Goal: Transaction & Acquisition: Purchase product/service

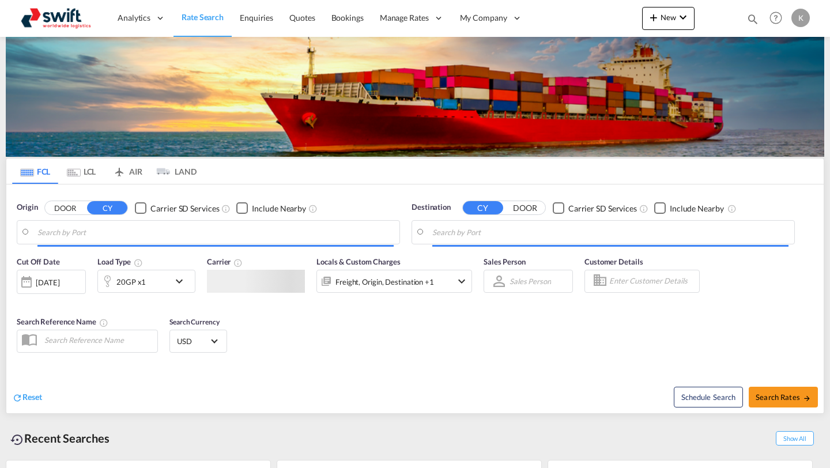
type input "[GEOGRAPHIC_DATA], [GEOGRAPHIC_DATA]"
type input "[GEOGRAPHIC_DATA], ZADUR"
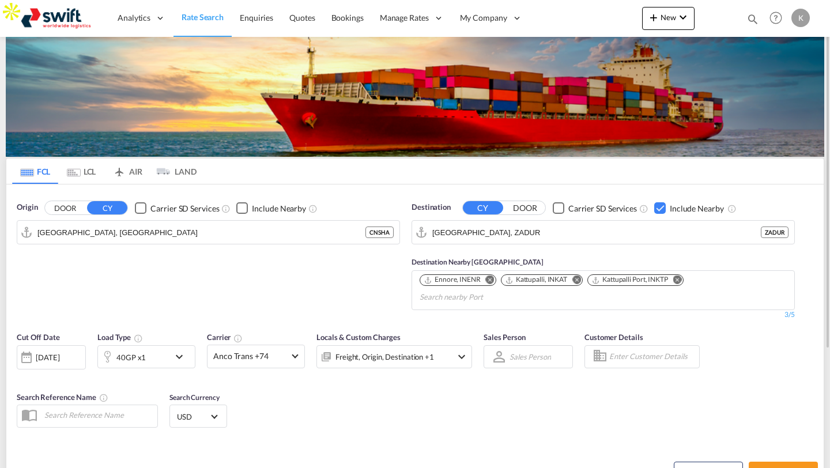
click at [803, 22] on div "K" at bounding box center [801, 18] width 18 height 18
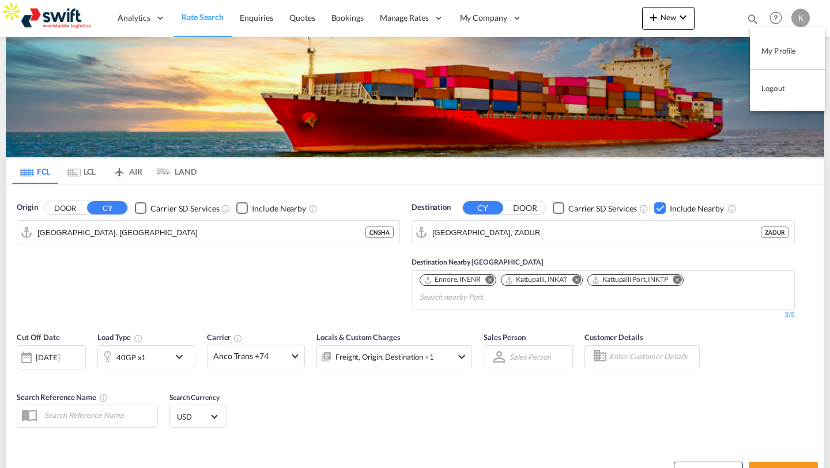
click at [581, 14] on md-backdrop at bounding box center [415, 234] width 830 height 468
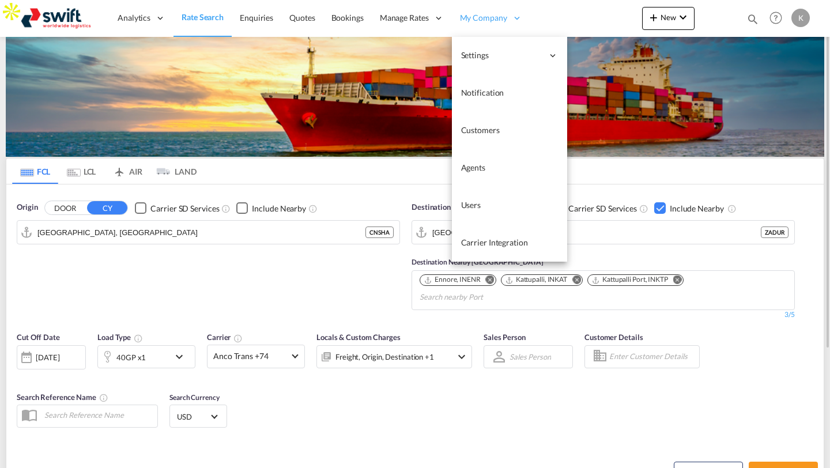
click at [473, 18] on span "My Company" at bounding box center [483, 18] width 47 height 12
click at [479, 208] on span "Users" at bounding box center [471, 205] width 20 height 10
click at [469, 204] on span "Users" at bounding box center [471, 205] width 20 height 10
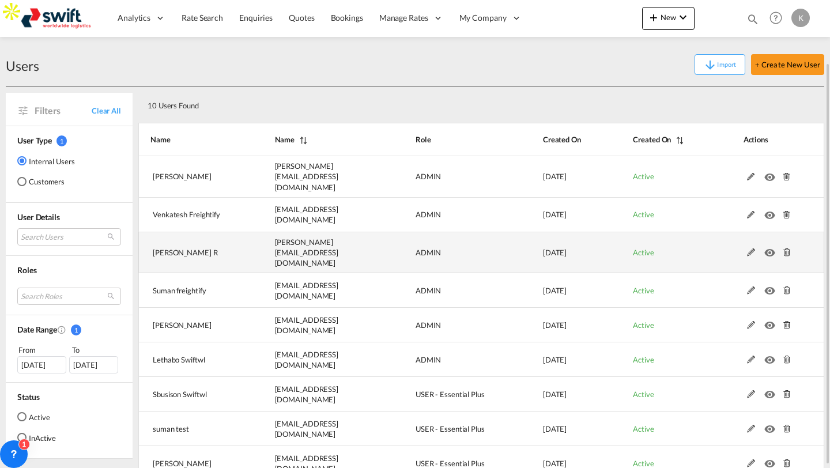
scroll to position [74, 0]
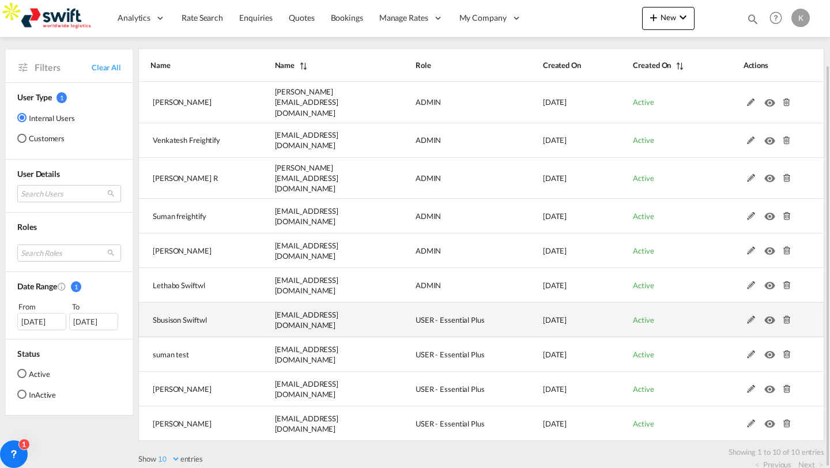
click at [753, 316] on md-icon at bounding box center [751, 320] width 15 height 8
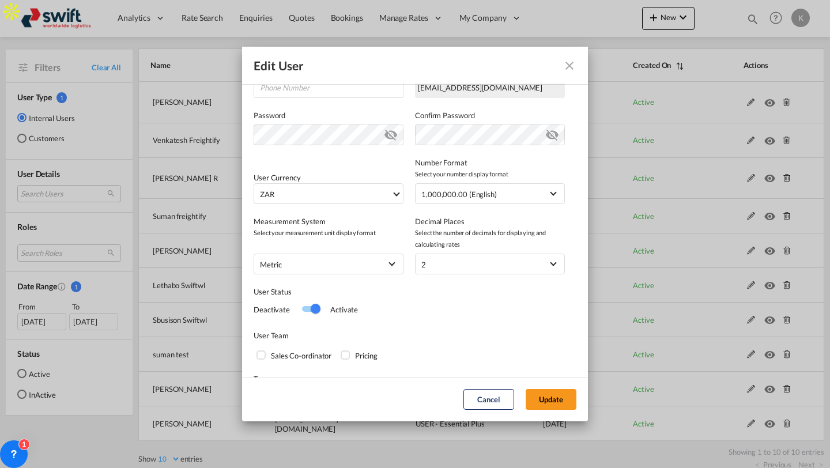
scroll to position [246, 0]
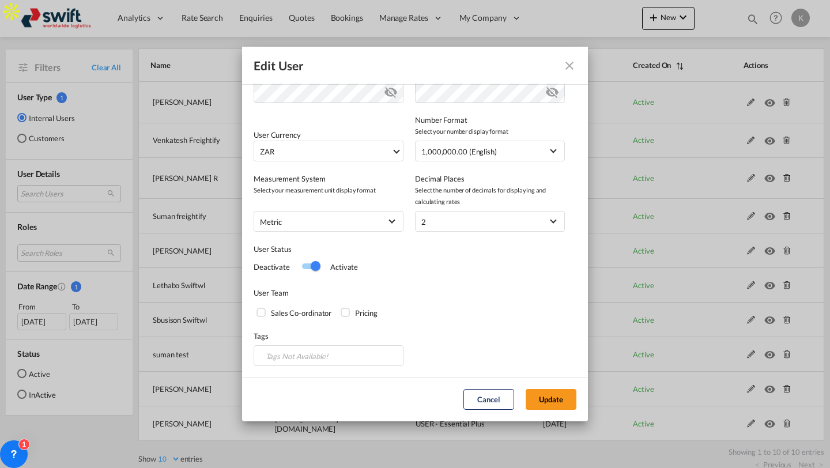
click at [306, 262] on div "Switch 1" at bounding box center [310, 267] width 17 height 14
click at [555, 397] on button "Update" at bounding box center [551, 399] width 51 height 21
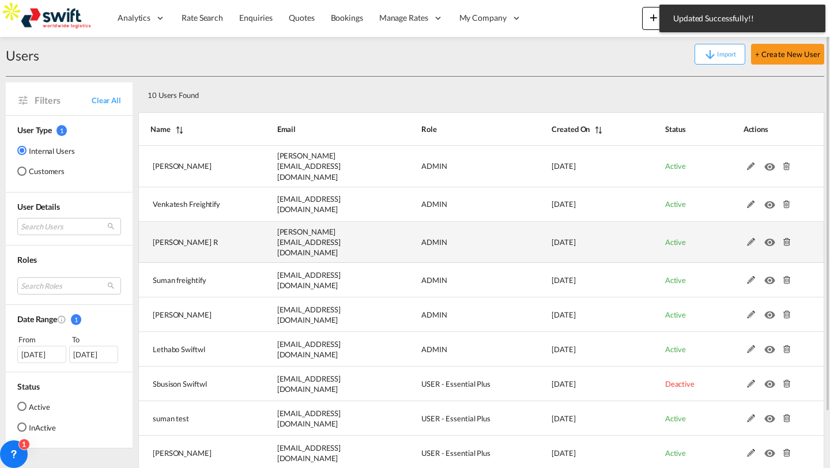
scroll to position [0, 0]
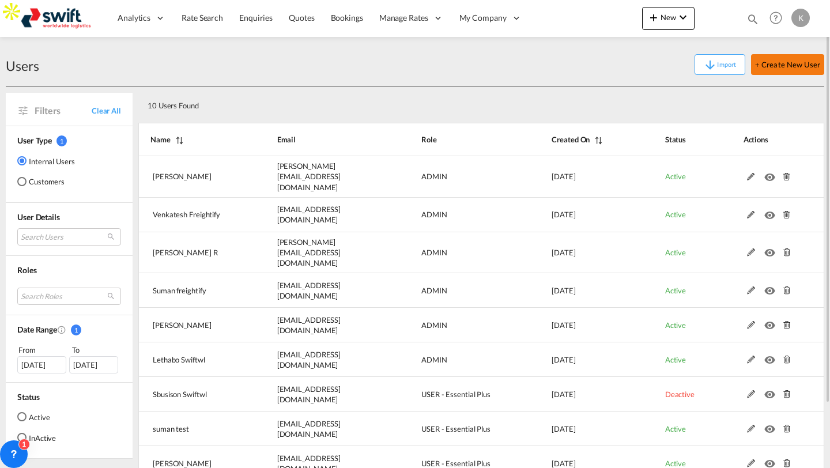
click at [771, 64] on button "+ Create New User" at bounding box center [787, 64] width 73 height 21
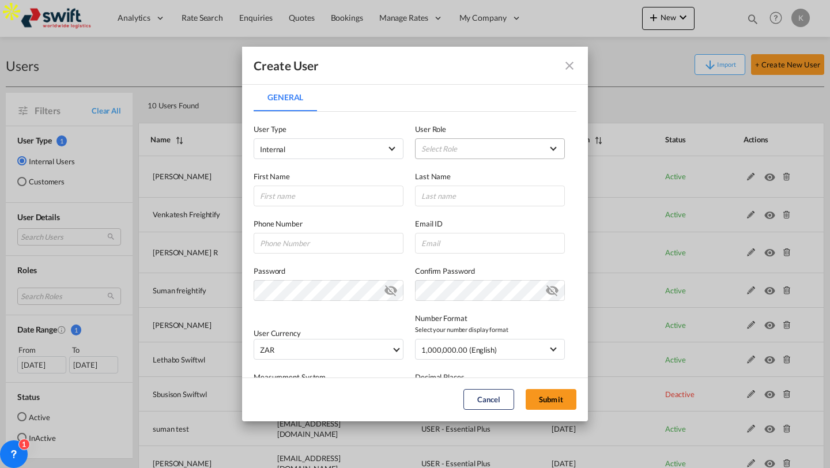
click at [457, 144] on md-select "Select Role ADMIN GLOBAL Essentials Admin GLOBAL Essentials Manager GLOBAL Esse…" at bounding box center [490, 148] width 150 height 21
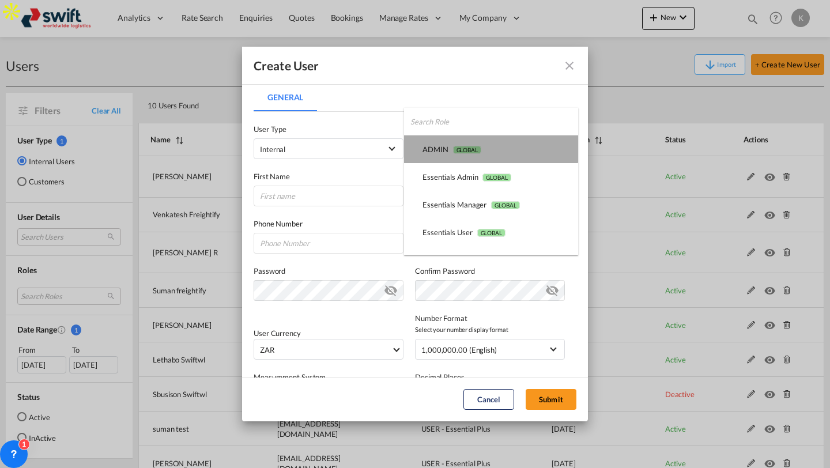
click at [454, 148] on span "GLOBAL" at bounding box center [467, 150] width 28 height 8
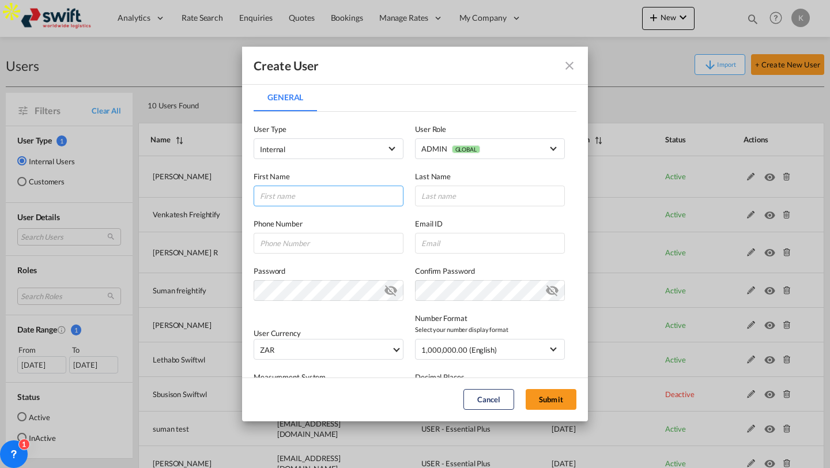
click at [327, 195] on input "General General ..." at bounding box center [329, 196] width 150 height 21
type input "[PERSON_NAME]"
type input "Wood"
click at [453, 243] on input "General General ..." at bounding box center [490, 243] width 150 height 21
paste input "[EMAIL_ADDRESS][DOMAIN_NAME]"
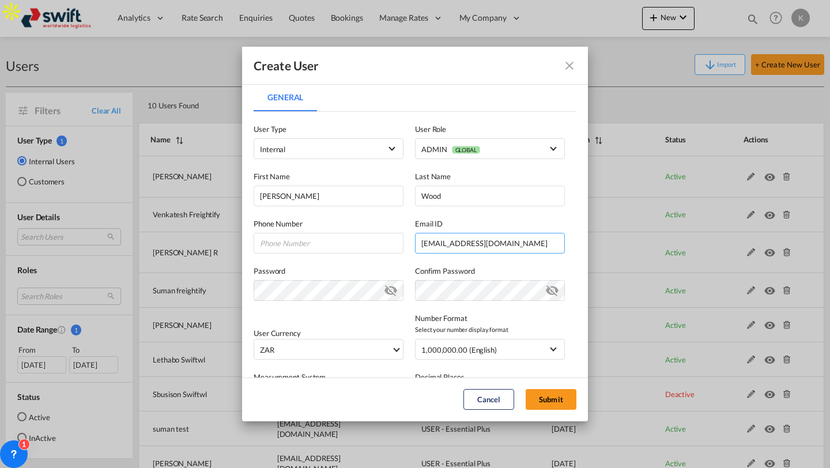
type input "[EMAIL_ADDRESS][DOMAIN_NAME]"
click at [372, 324] on div "User Currency ZAR د.إ AED [GEOGRAPHIC_DATA] Dirham Af AFN Afghan afghani Lek AL…" at bounding box center [415, 330] width 323 height 59
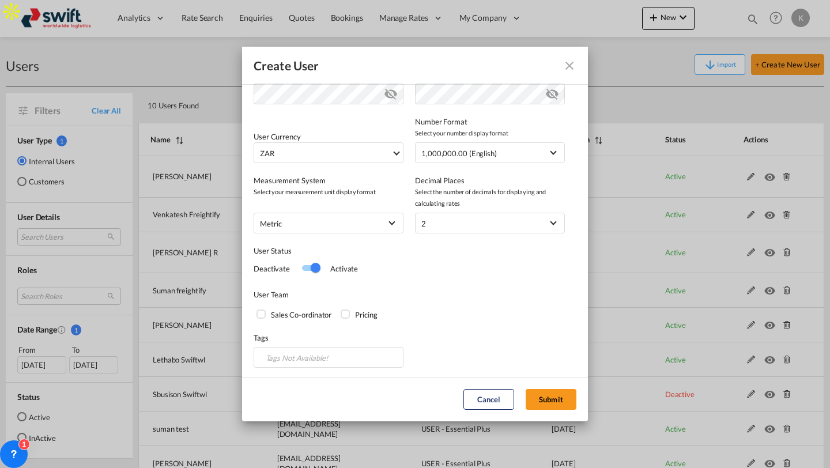
scroll to position [198, 0]
click at [553, 397] on button "Submit" at bounding box center [551, 399] width 51 height 21
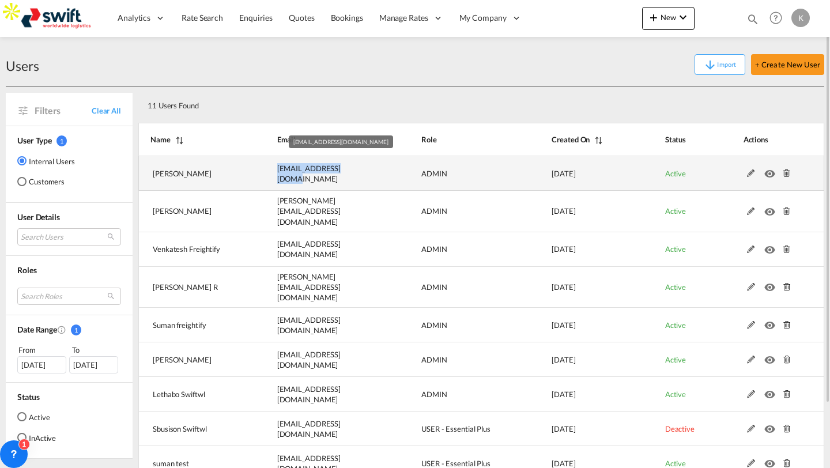
drag, startPoint x: 277, startPoint y: 175, endPoint x: 350, endPoint y: 175, distance: 72.7
click at [350, 175] on td "[EMAIL_ADDRESS][DOMAIN_NAME]" at bounding box center [321, 173] width 144 height 35
copy span "[EMAIL_ADDRESS][DOMAIN_NAME]"
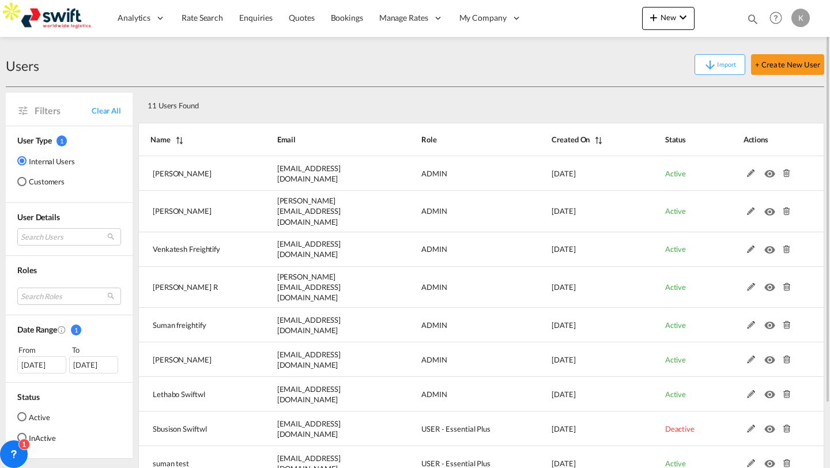
click at [806, 16] on div "K" at bounding box center [801, 18] width 18 height 18
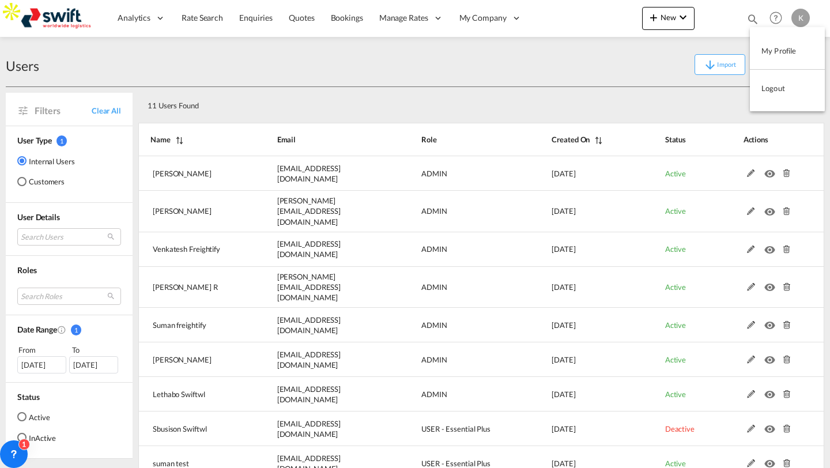
click at [773, 82] on button "Logout" at bounding box center [787, 88] width 75 height 23
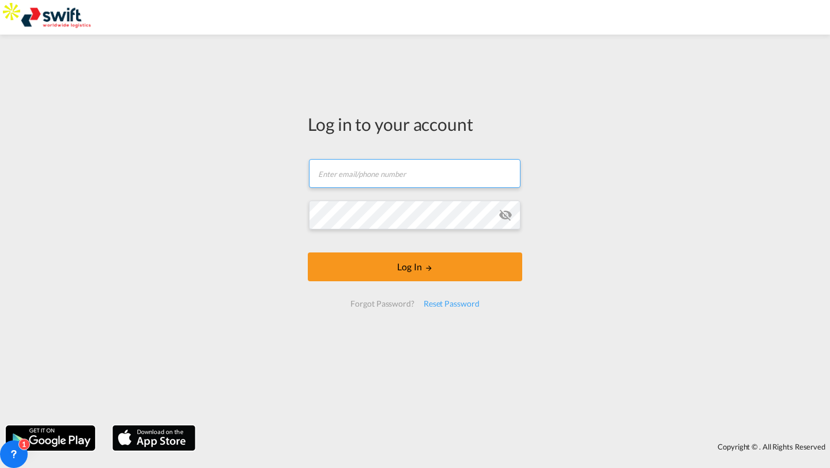
type input "[PERSON_NAME][EMAIL_ADDRESS][DOMAIN_NAME]"
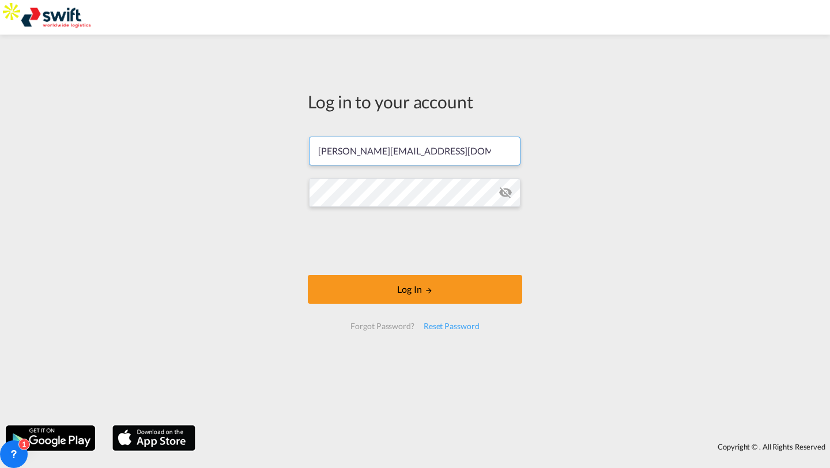
click at [408, 161] on input "[PERSON_NAME][EMAIL_ADDRESS][DOMAIN_NAME]" at bounding box center [415, 151] width 212 height 29
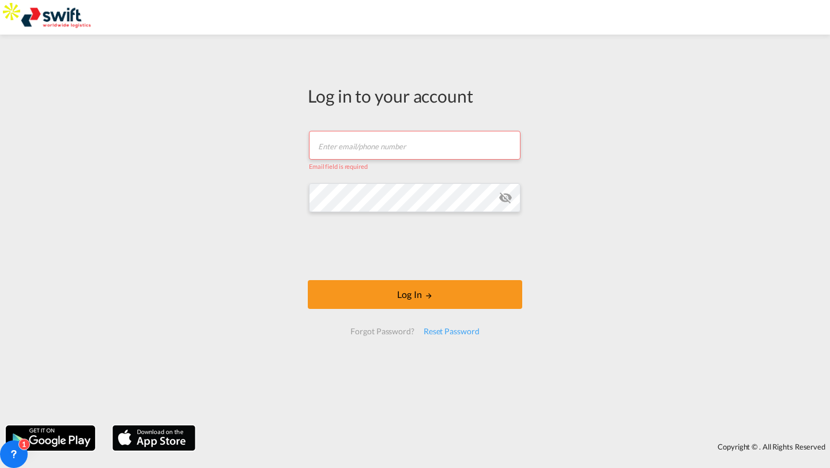
paste input "[EMAIL_ADDRESS][DOMAIN_NAME]"
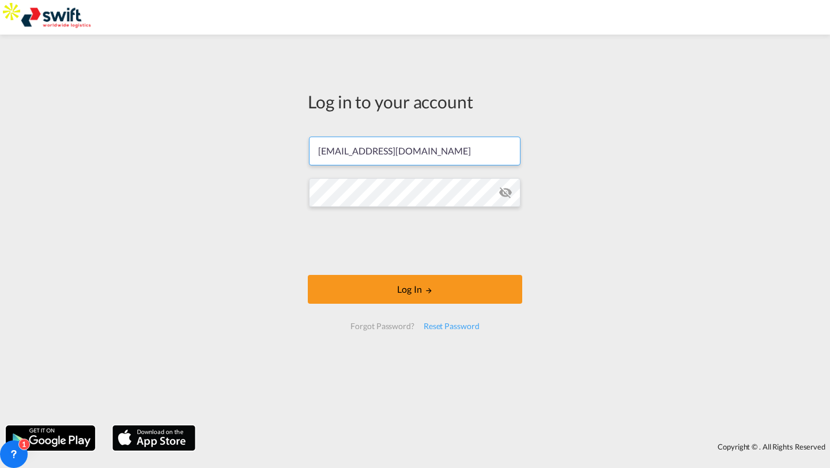
type input "[EMAIL_ADDRESS][DOMAIN_NAME]"
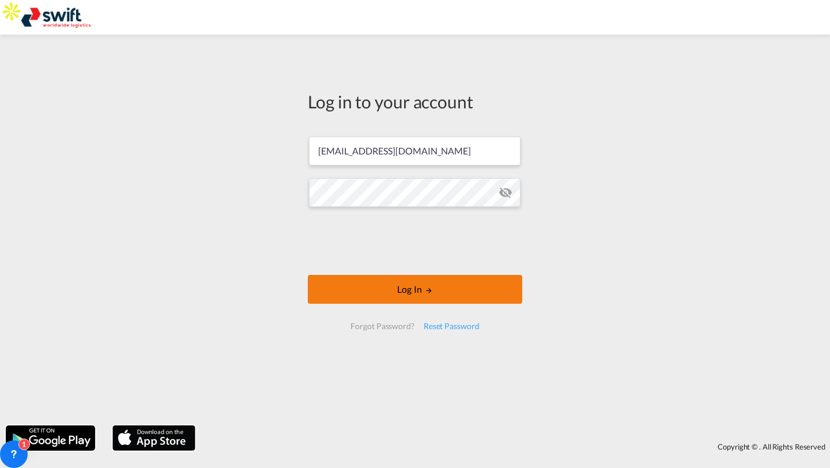
click at [339, 281] on button "Log In" at bounding box center [415, 289] width 215 height 29
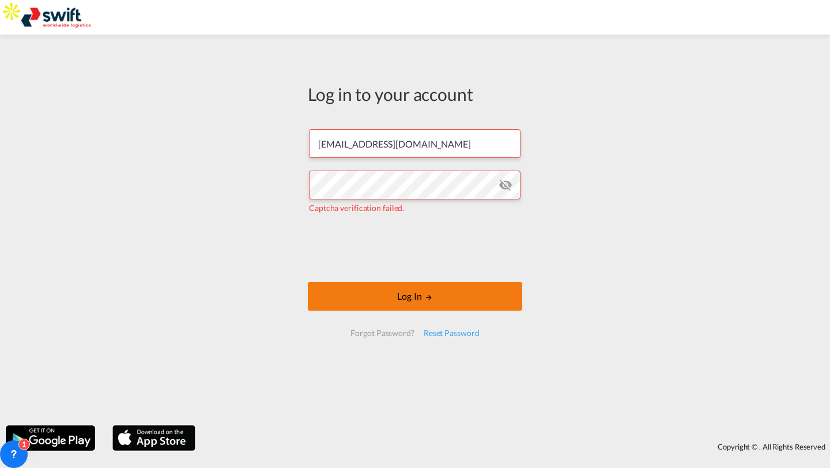
click at [348, 288] on button "Log In" at bounding box center [415, 296] width 215 height 29
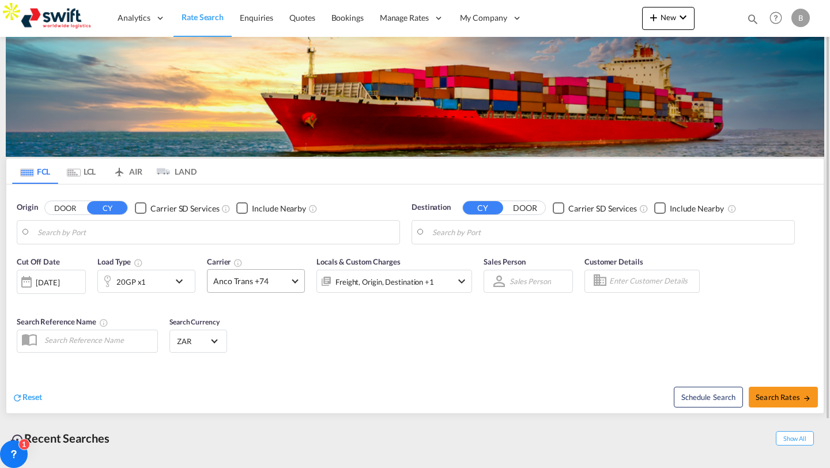
click at [261, 286] on span "Anco Trans +74" at bounding box center [250, 282] width 75 height 12
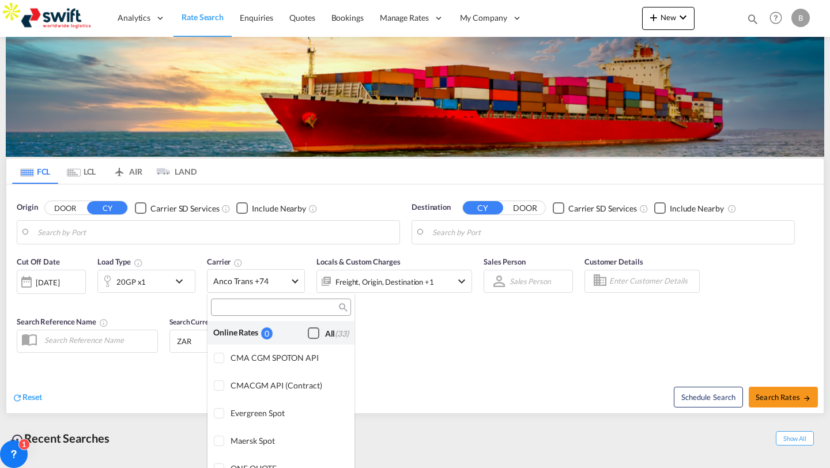
click at [318, 334] on div "Checkbox No Ink" at bounding box center [314, 334] width 12 height 12
click at [428, 358] on md-backdrop at bounding box center [415, 234] width 830 height 468
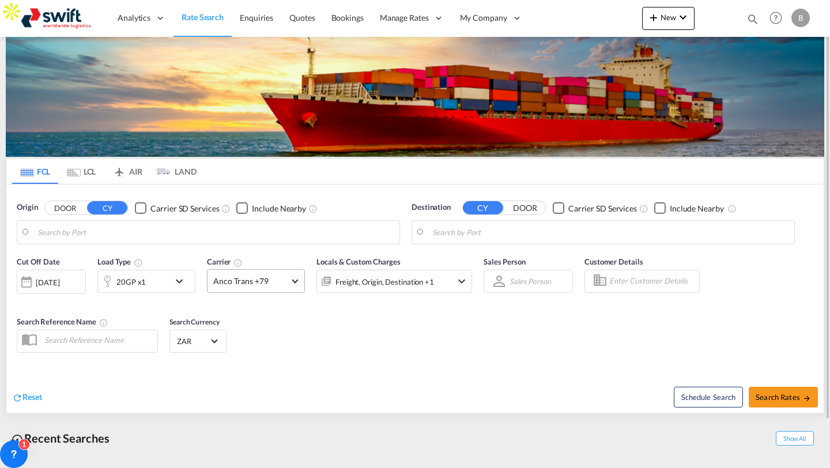
click at [247, 273] on md-select-value "Anco Trans +79" at bounding box center [256, 281] width 97 height 22
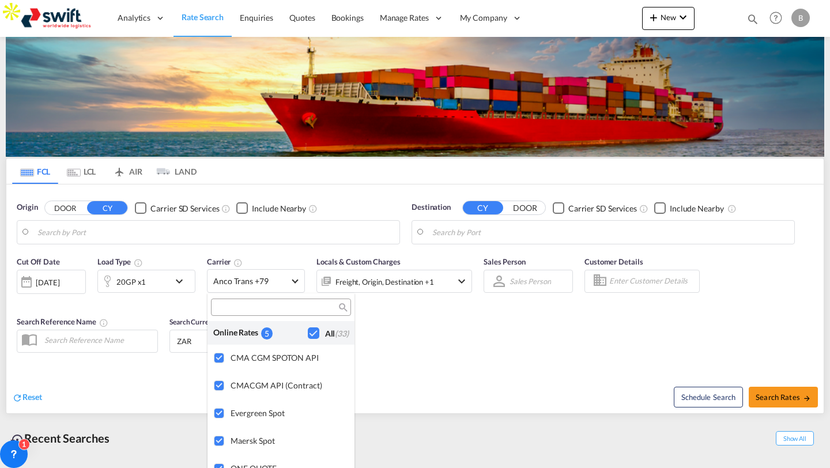
click at [465, 349] on md-backdrop at bounding box center [415, 234] width 830 height 468
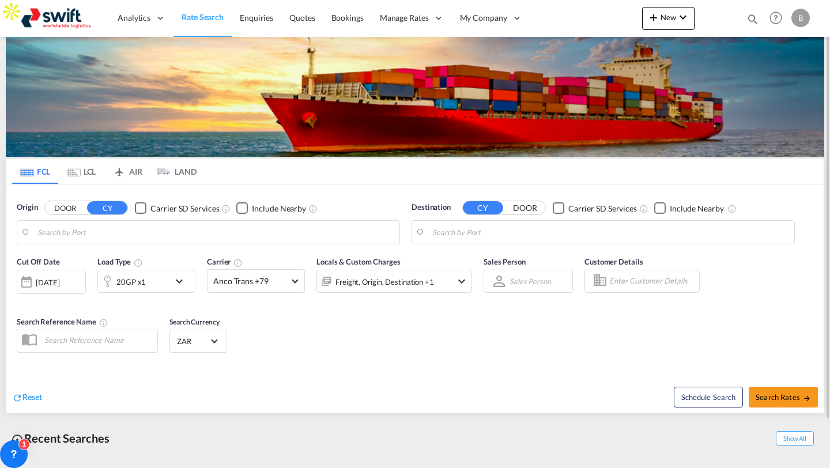
click at [130, 228] on input "Search by Port" at bounding box center [215, 232] width 356 height 17
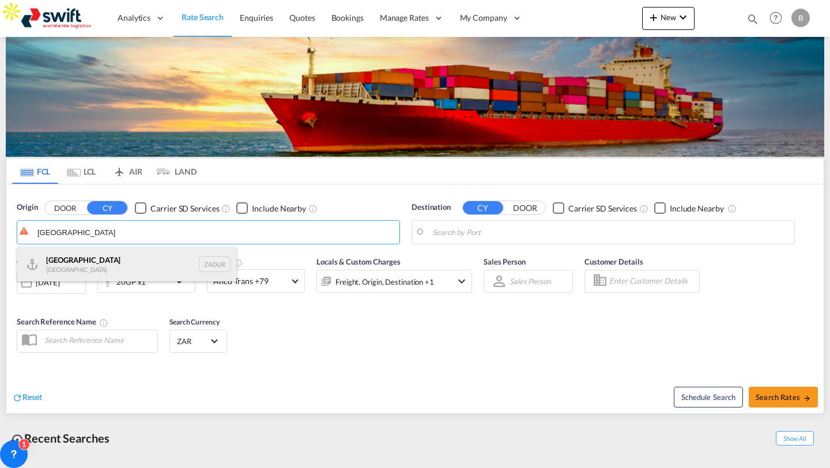
click at [93, 261] on div "[GEOGRAPHIC_DATA] [GEOGRAPHIC_DATA] ZADUR" at bounding box center [126, 264] width 219 height 35
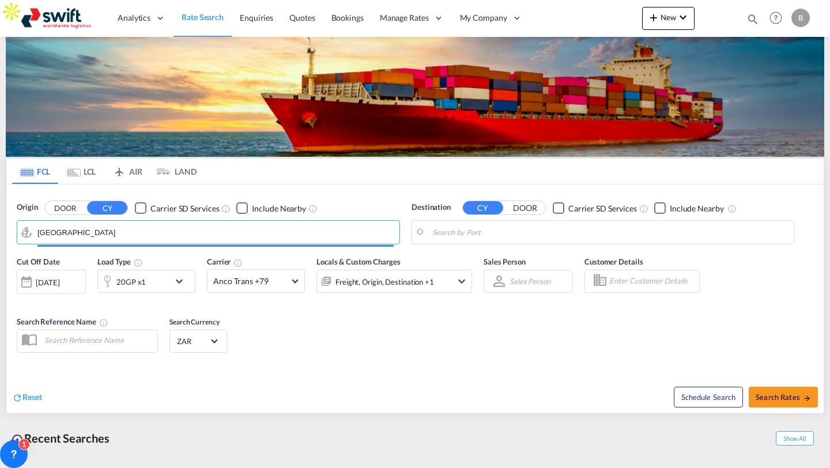
type input "[GEOGRAPHIC_DATA], ZADUR"
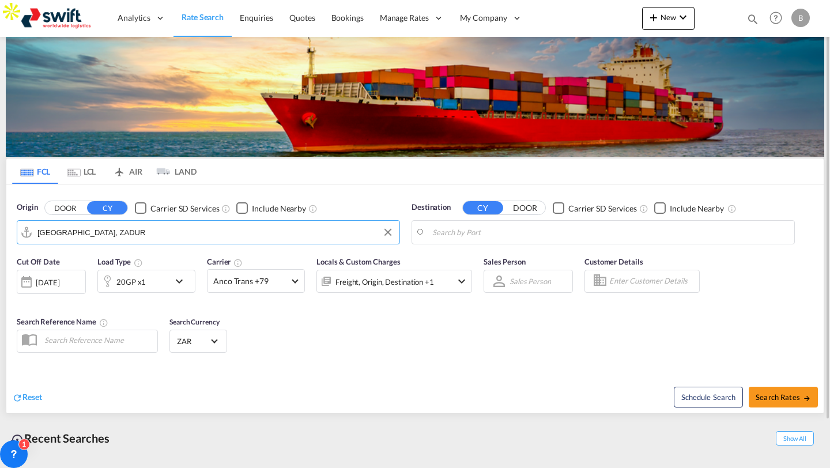
click at [473, 234] on input "Search by Port" at bounding box center [611, 232] width 356 height 17
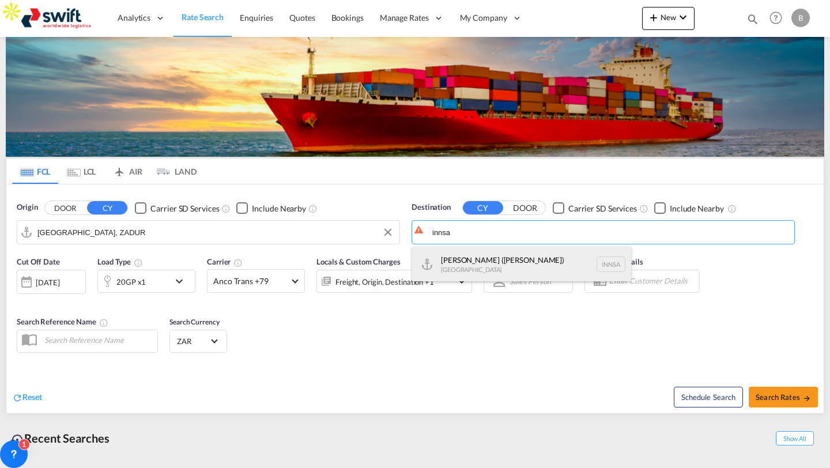
click at [483, 260] on div "[PERSON_NAME] ([GEOGRAPHIC_DATA]) [GEOGRAPHIC_DATA] [GEOGRAPHIC_DATA]" at bounding box center [521, 264] width 219 height 35
type input "[PERSON_NAME] ([PERSON_NAME]), [GEOGRAPHIC_DATA]"
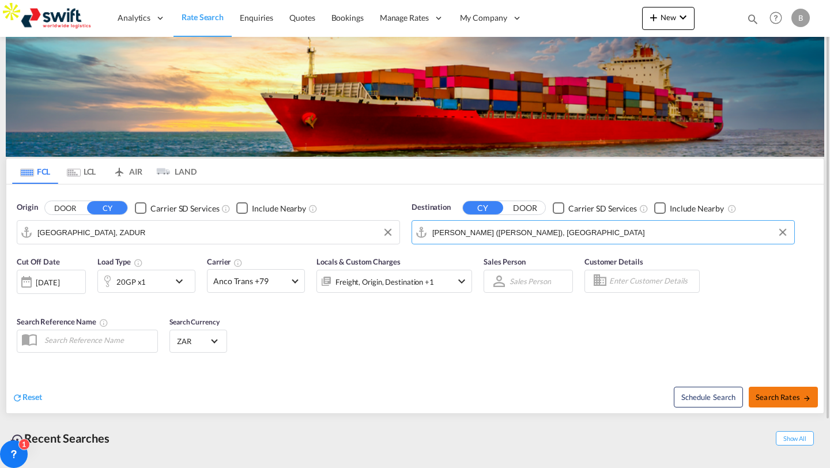
click at [792, 390] on button "Search Rates" at bounding box center [783, 397] width 69 height 21
type input "ZADUR to INNSA / [DATE]"
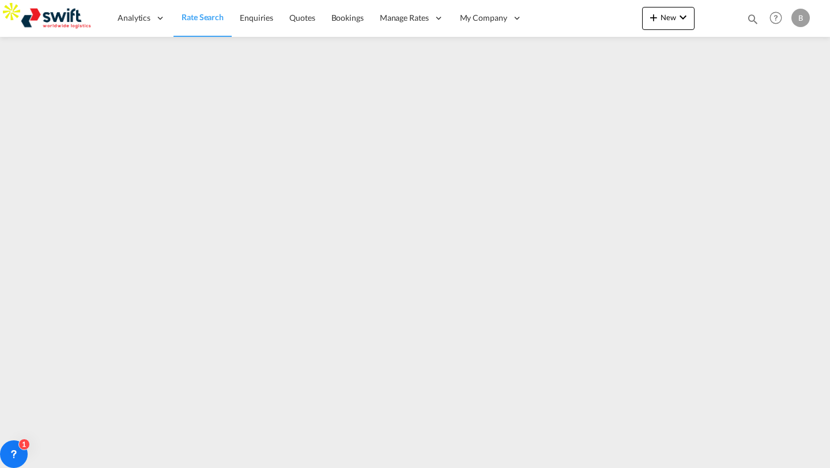
click at [186, 22] on span "Rate Search" at bounding box center [203, 18] width 42 height 12
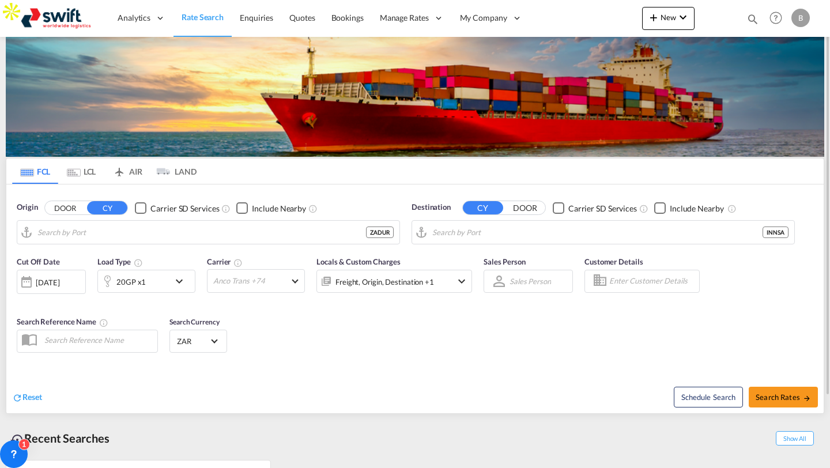
type input "[GEOGRAPHIC_DATA], ZADUR"
type input "[PERSON_NAME] ([PERSON_NAME]), [GEOGRAPHIC_DATA]"
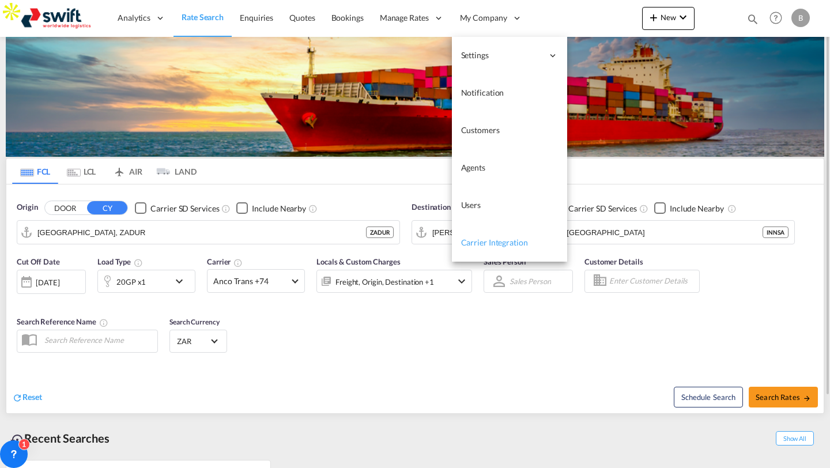
click at [481, 238] on span "Carrier Integration" at bounding box center [494, 243] width 67 height 10
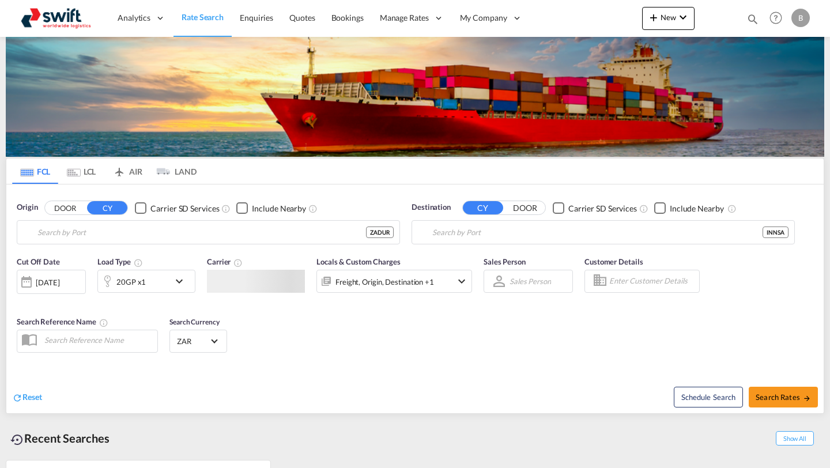
type input "[GEOGRAPHIC_DATA], ZADUR"
type input "[PERSON_NAME] ([PERSON_NAME]), [GEOGRAPHIC_DATA]"
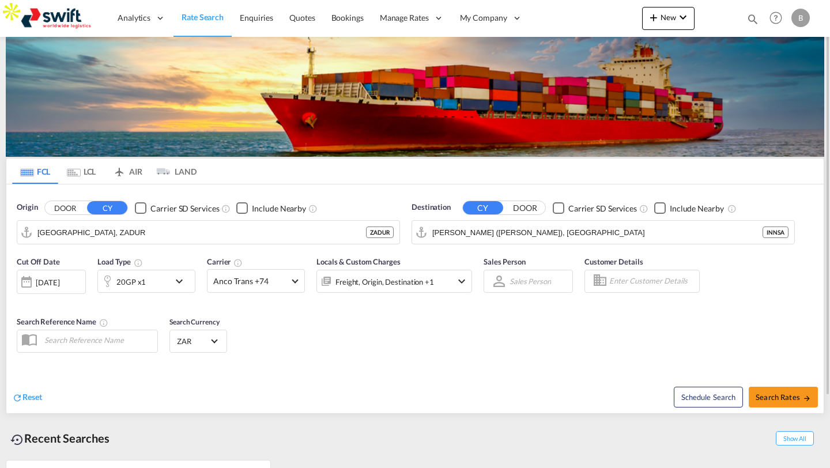
click at [805, 16] on div "B" at bounding box center [801, 18] width 18 height 18
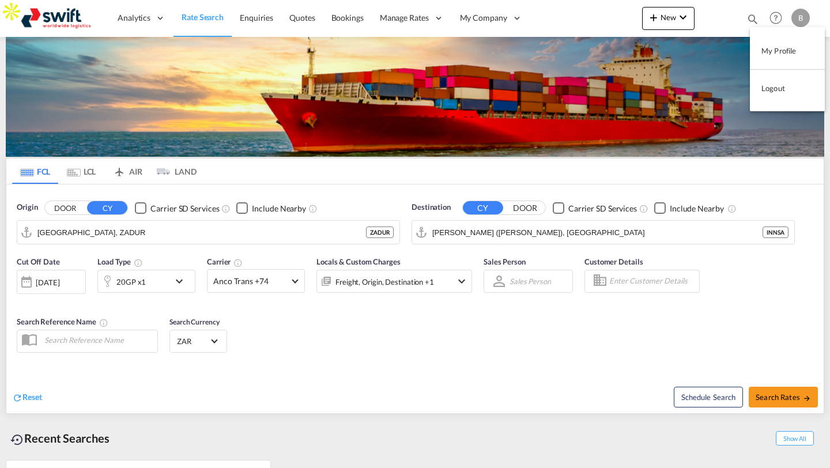
click at [774, 56] on button "My Profile" at bounding box center [787, 50] width 75 height 23
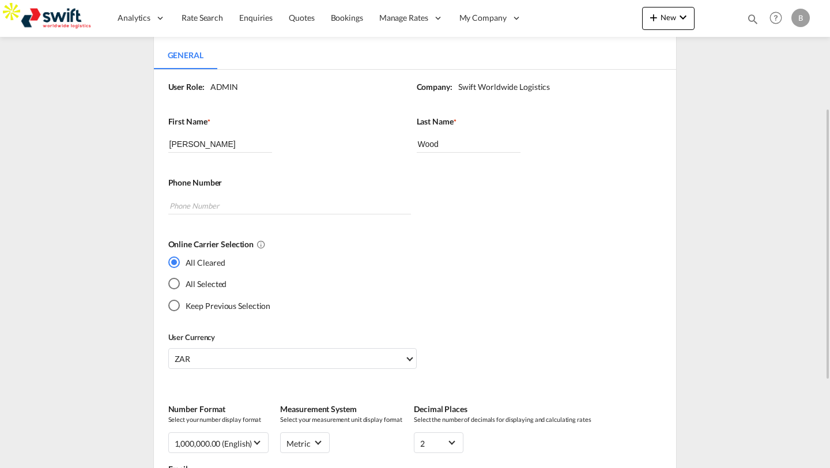
scroll to position [129, 0]
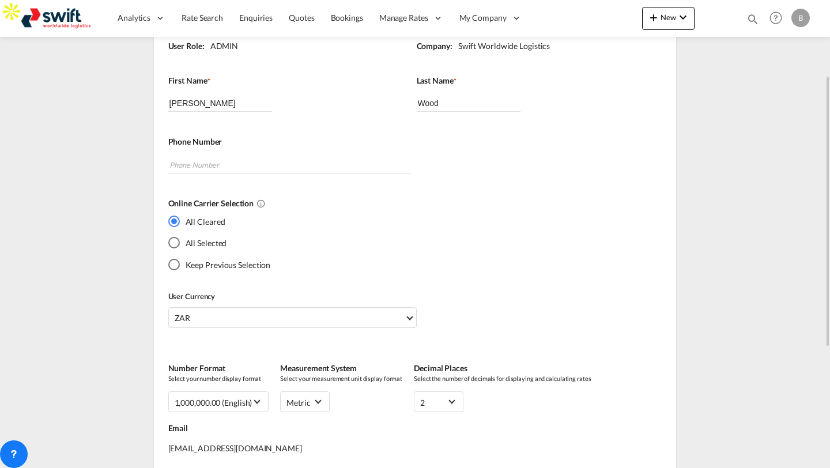
click at [208, 247] on md-radio-button "All Selected" at bounding box center [219, 243] width 103 height 12
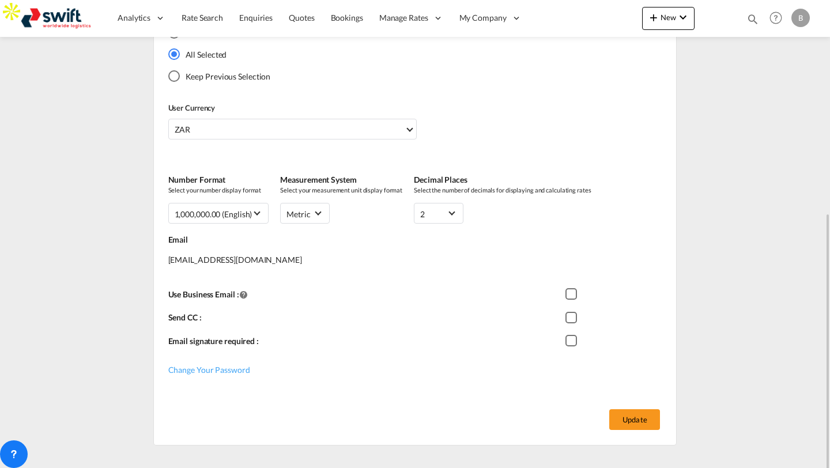
scroll to position [336, 0]
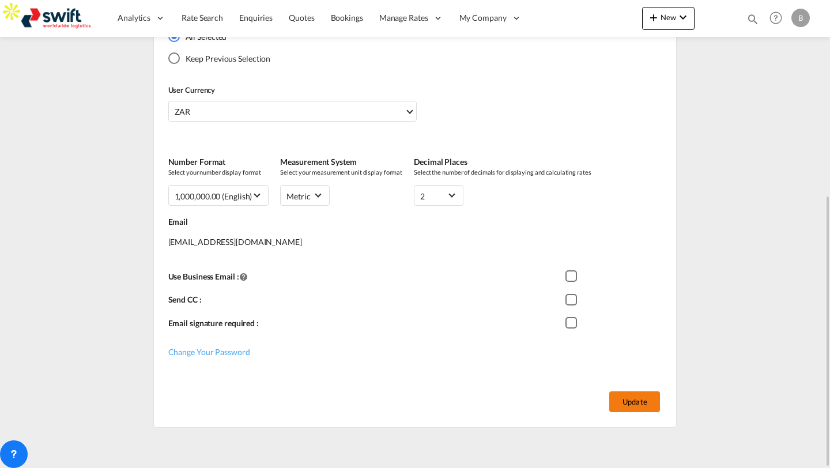
click at [634, 404] on button "Update" at bounding box center [635, 402] width 51 height 21
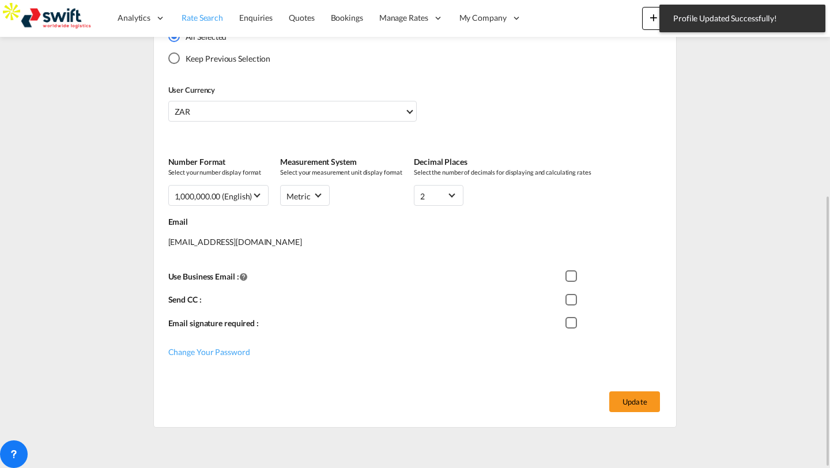
click at [198, 14] on span "Rate Search" at bounding box center [203, 18] width 42 height 10
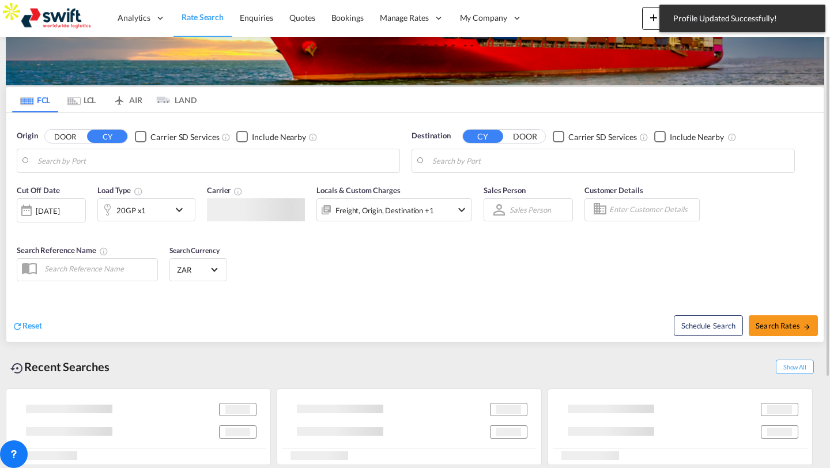
scroll to position [22, 0]
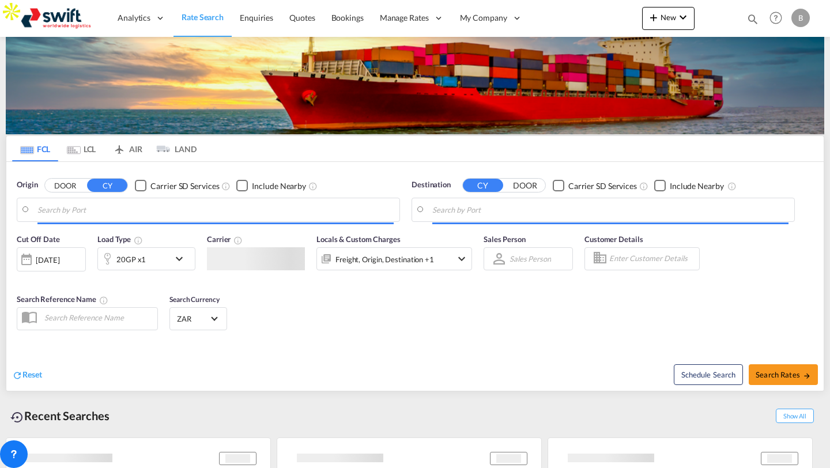
click at [798, 14] on md-toast "Profile Updated Successfully! Press Escape to dismiss." at bounding box center [742, 18] width 175 height 37
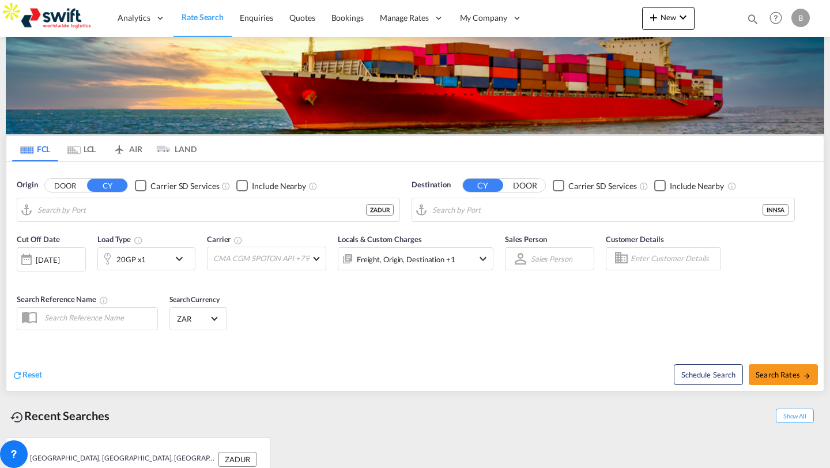
type input "[GEOGRAPHIC_DATA], ZADUR"
type input "[PERSON_NAME] ([PERSON_NAME]), [GEOGRAPHIC_DATA]"
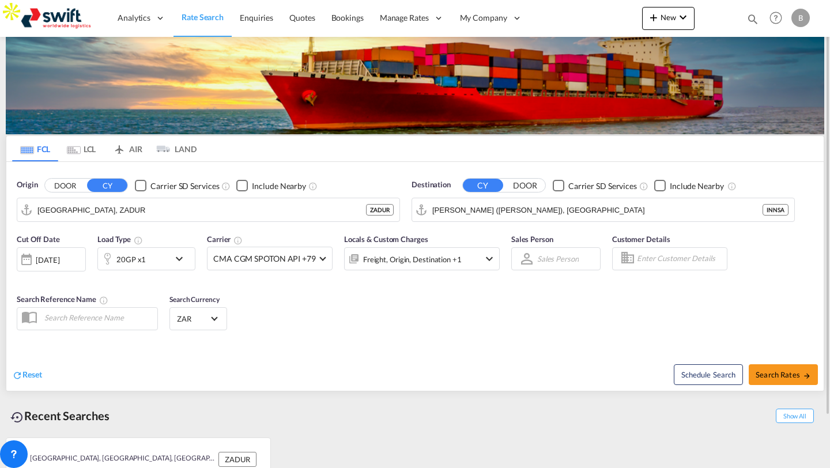
click at [807, 21] on div "B" at bounding box center [801, 18] width 18 height 18
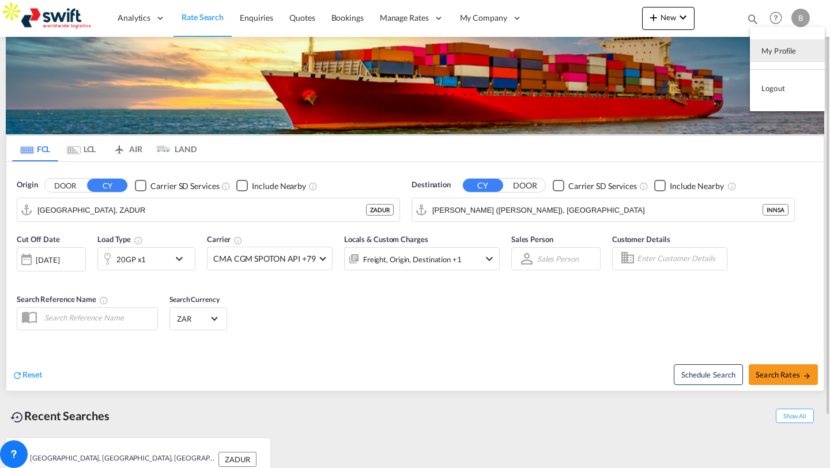
click at [787, 54] on button "My Profile" at bounding box center [787, 50] width 75 height 23
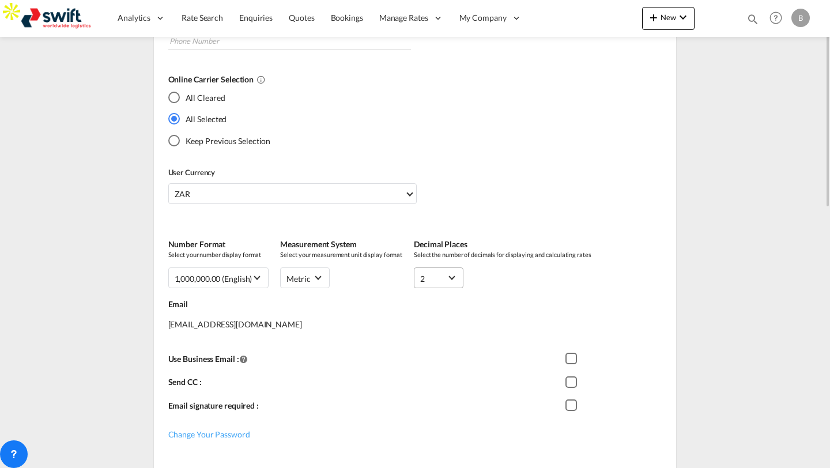
scroll to position [336, 0]
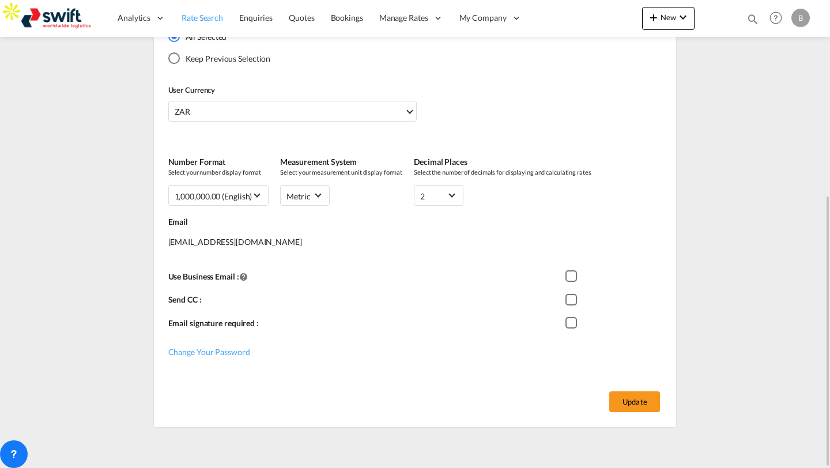
click at [197, 6] on link "Rate Search" at bounding box center [203, 17] width 58 height 37
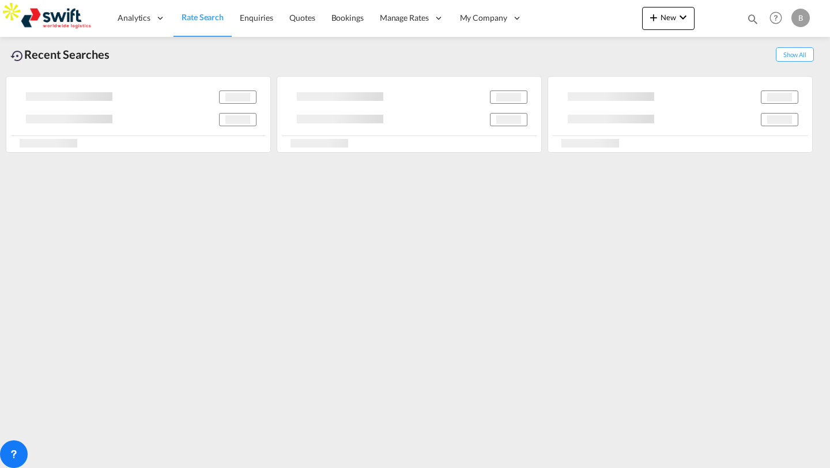
scroll to position [22, 0]
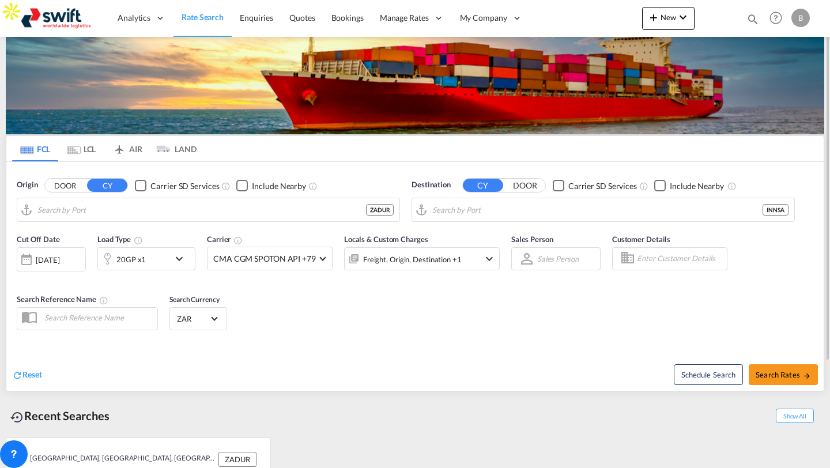
type input "[GEOGRAPHIC_DATA], ZADUR"
type input "[PERSON_NAME] ([PERSON_NAME]), [GEOGRAPHIC_DATA]"
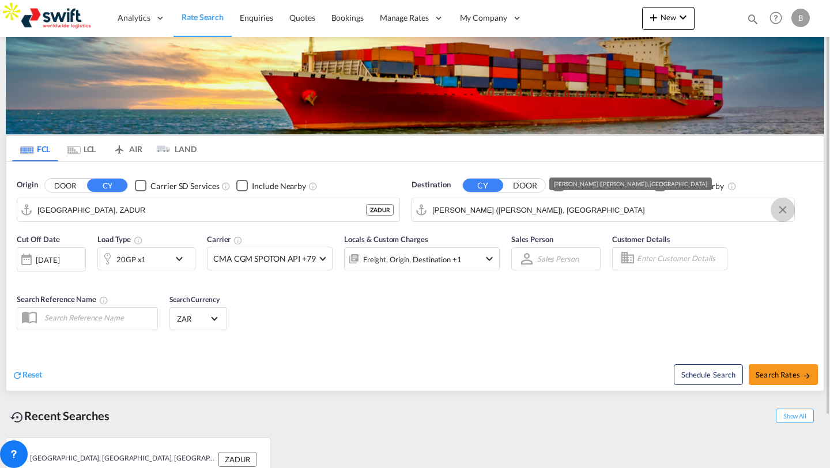
click at [785, 209] on button "Clear Input" at bounding box center [783, 209] width 17 height 17
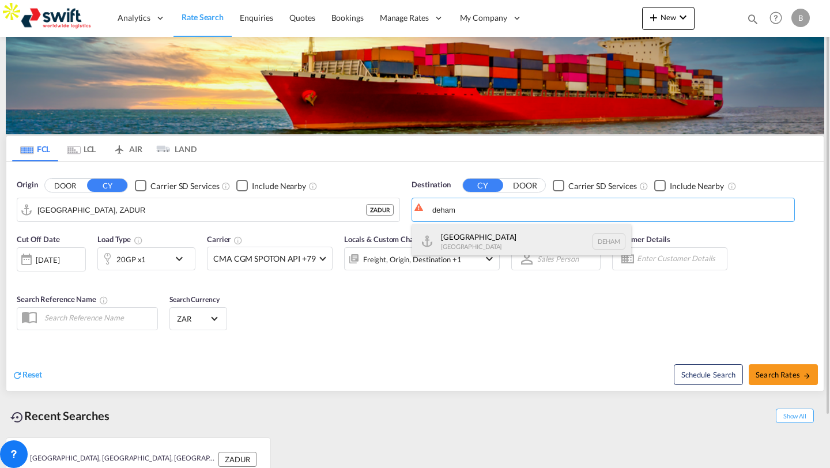
click at [535, 239] on div "Hamburg Germany DEHAM" at bounding box center [521, 241] width 219 height 35
type input "Hamburg, DEHAM"
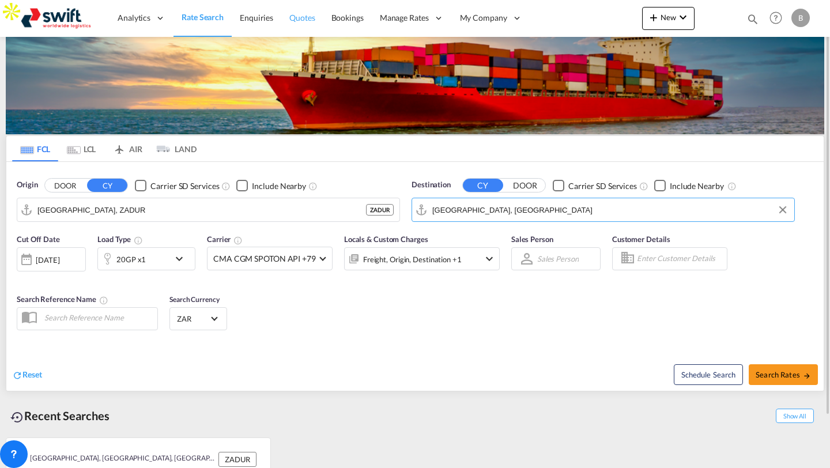
click at [305, 21] on span "Quotes" at bounding box center [302, 18] width 25 height 10
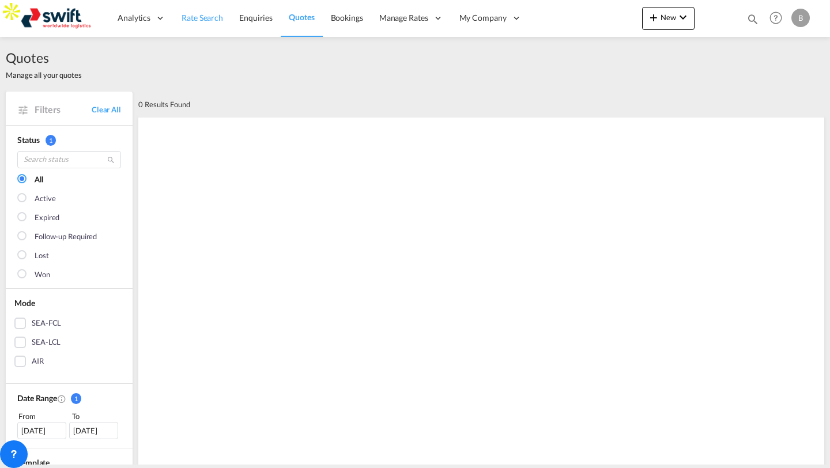
click at [209, 18] on span "Rate Search" at bounding box center [203, 18] width 42 height 10
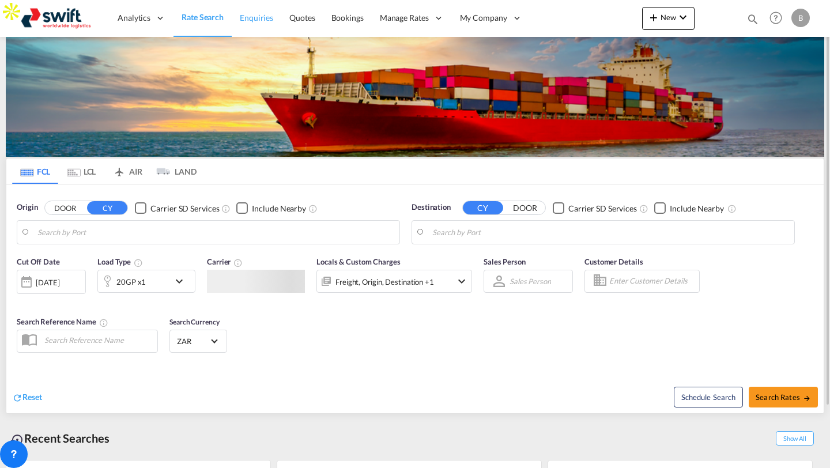
click at [244, 18] on span "Enquiries" at bounding box center [256, 18] width 33 height 10
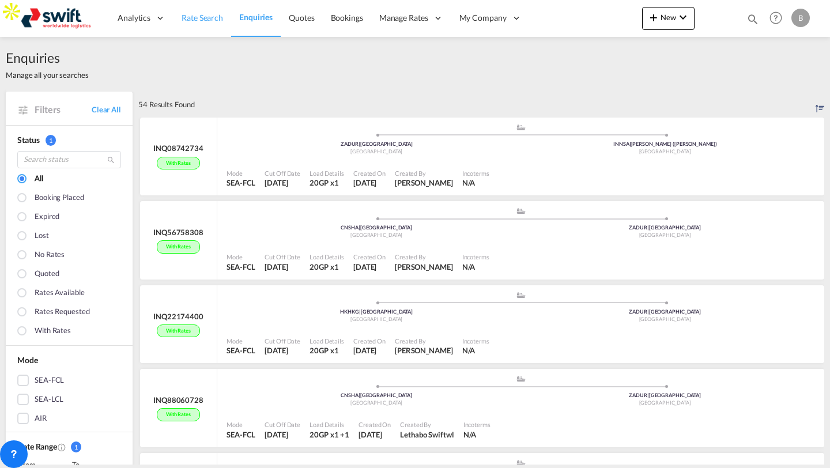
click at [209, 13] on span "Rate Search" at bounding box center [203, 18] width 42 height 10
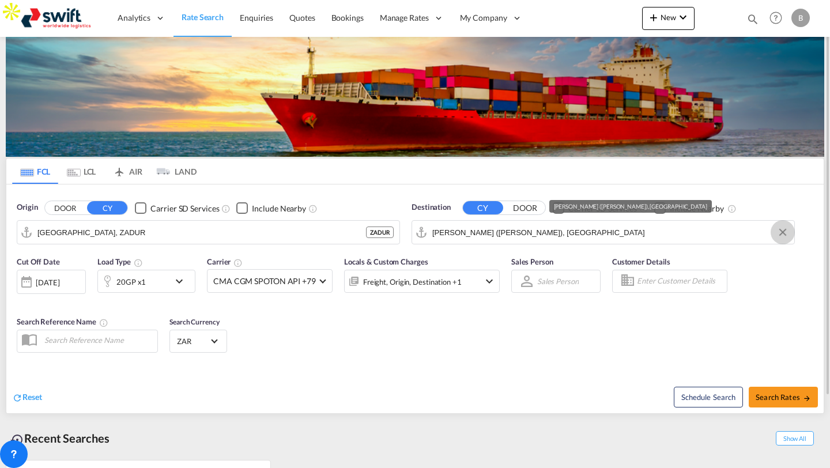
click at [784, 231] on button "Clear Input" at bounding box center [783, 232] width 17 height 17
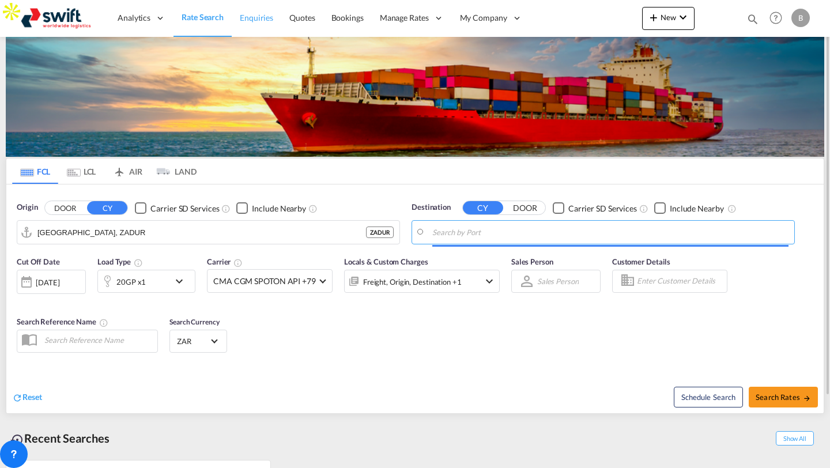
click at [272, 28] on link "Enquiries" at bounding box center [257, 17] width 50 height 37
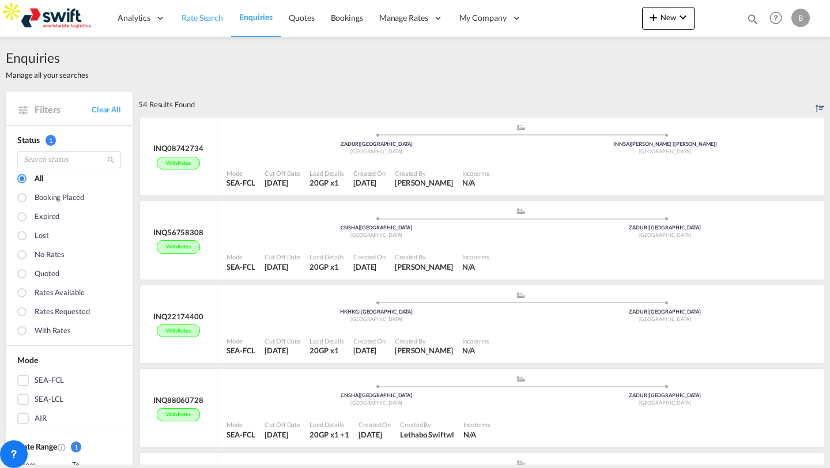
click at [210, 16] on span "Rate Search" at bounding box center [203, 18] width 42 height 10
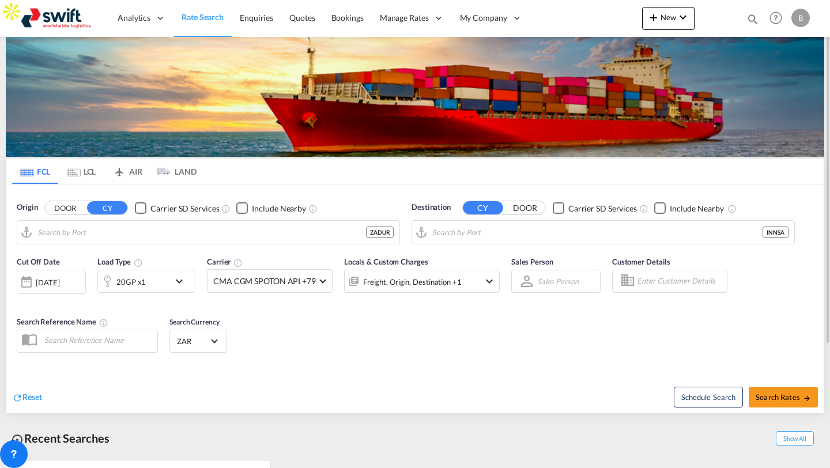
type input "[GEOGRAPHIC_DATA], ZADUR"
type input "[PERSON_NAME] ([PERSON_NAME]), [GEOGRAPHIC_DATA]"
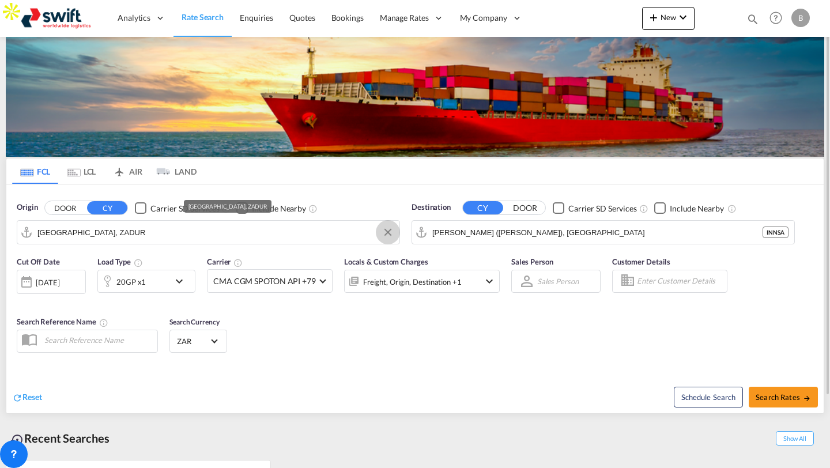
click at [389, 234] on button "Clear Input" at bounding box center [387, 232] width 17 height 17
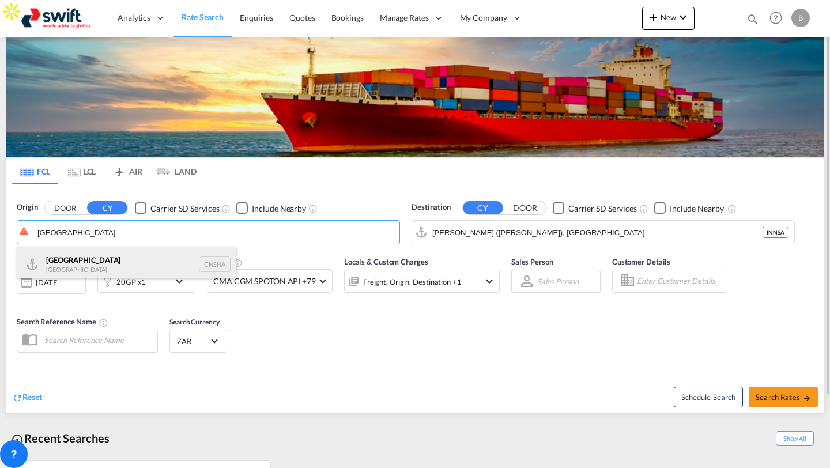
click at [173, 261] on div "Shanghai China CNSHA" at bounding box center [126, 264] width 219 height 35
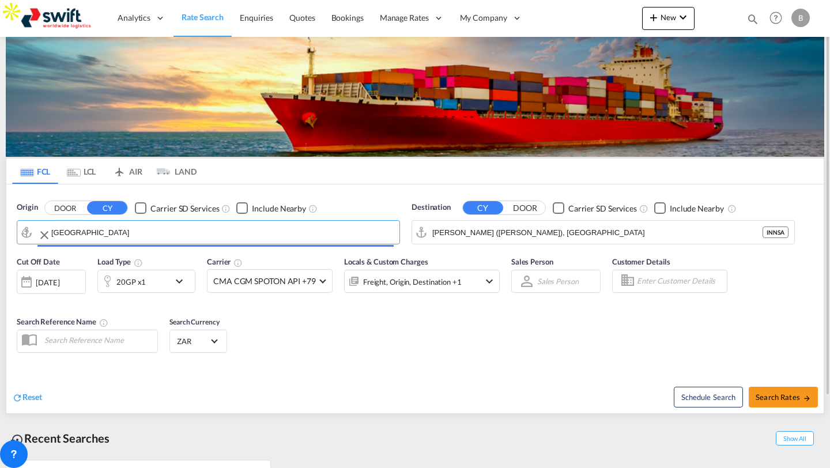
type input "[GEOGRAPHIC_DATA], [GEOGRAPHIC_DATA]"
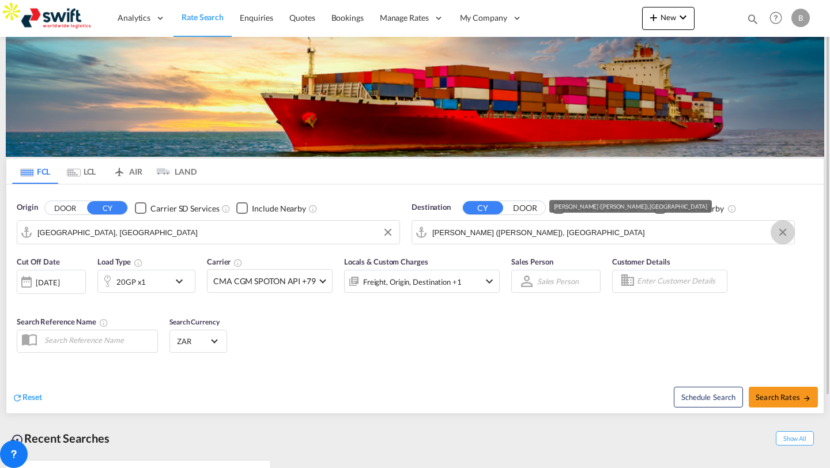
click at [783, 232] on button "Clear Input" at bounding box center [783, 232] width 17 height 17
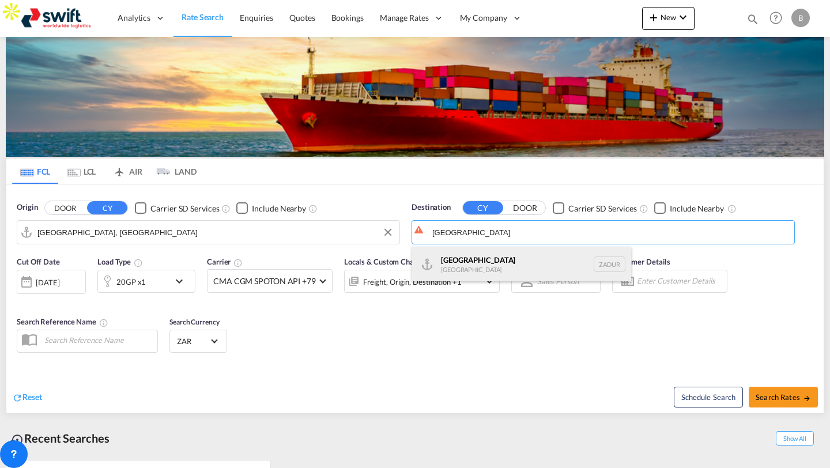
click at [512, 261] on div "Durban South Africa ZADUR" at bounding box center [521, 264] width 219 height 35
type input "[GEOGRAPHIC_DATA], ZADUR"
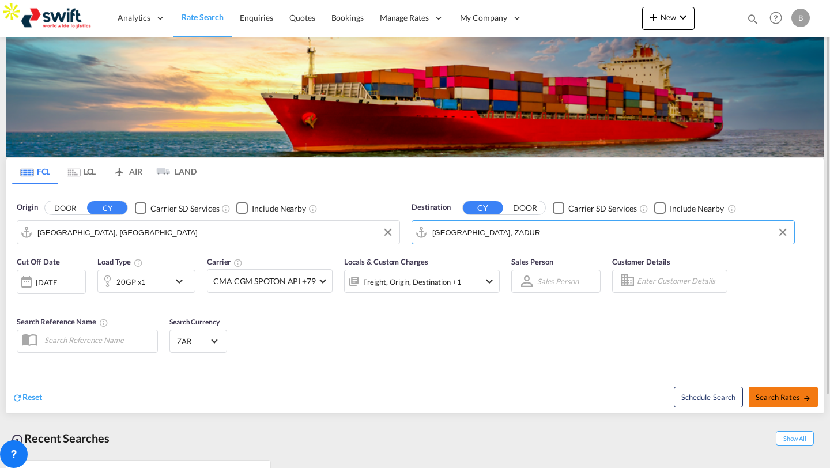
click at [785, 403] on button "Search Rates" at bounding box center [783, 397] width 69 height 21
type input "CNSHA to ZADUR / 8 Sep 2025"
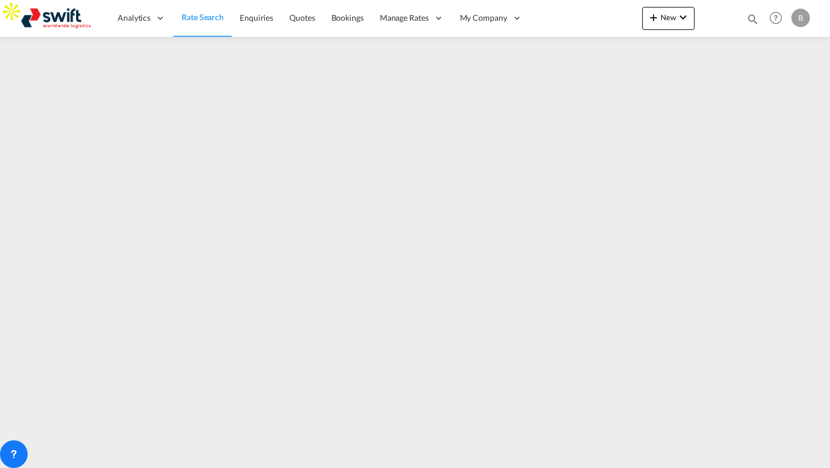
click at [799, 21] on div "B" at bounding box center [801, 18] width 18 height 18
click at [781, 77] on button "Logout" at bounding box center [787, 88] width 75 height 23
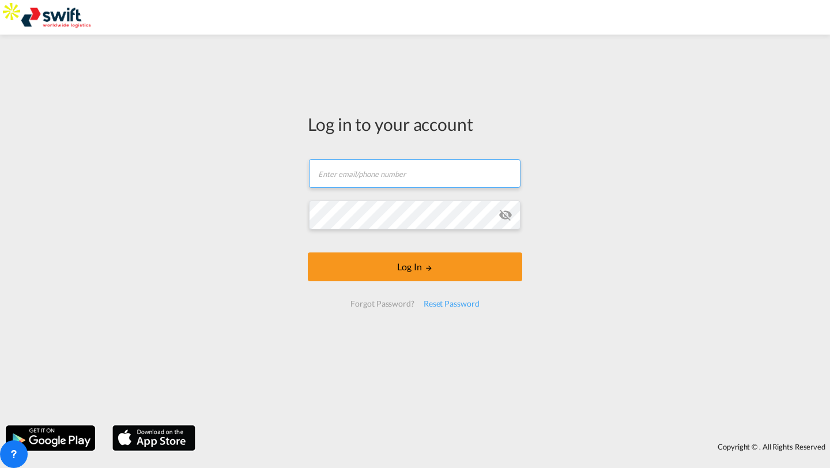
type input "[EMAIL_ADDRESS][DOMAIN_NAME]"
